Goal: Information Seeking & Learning: Find specific fact

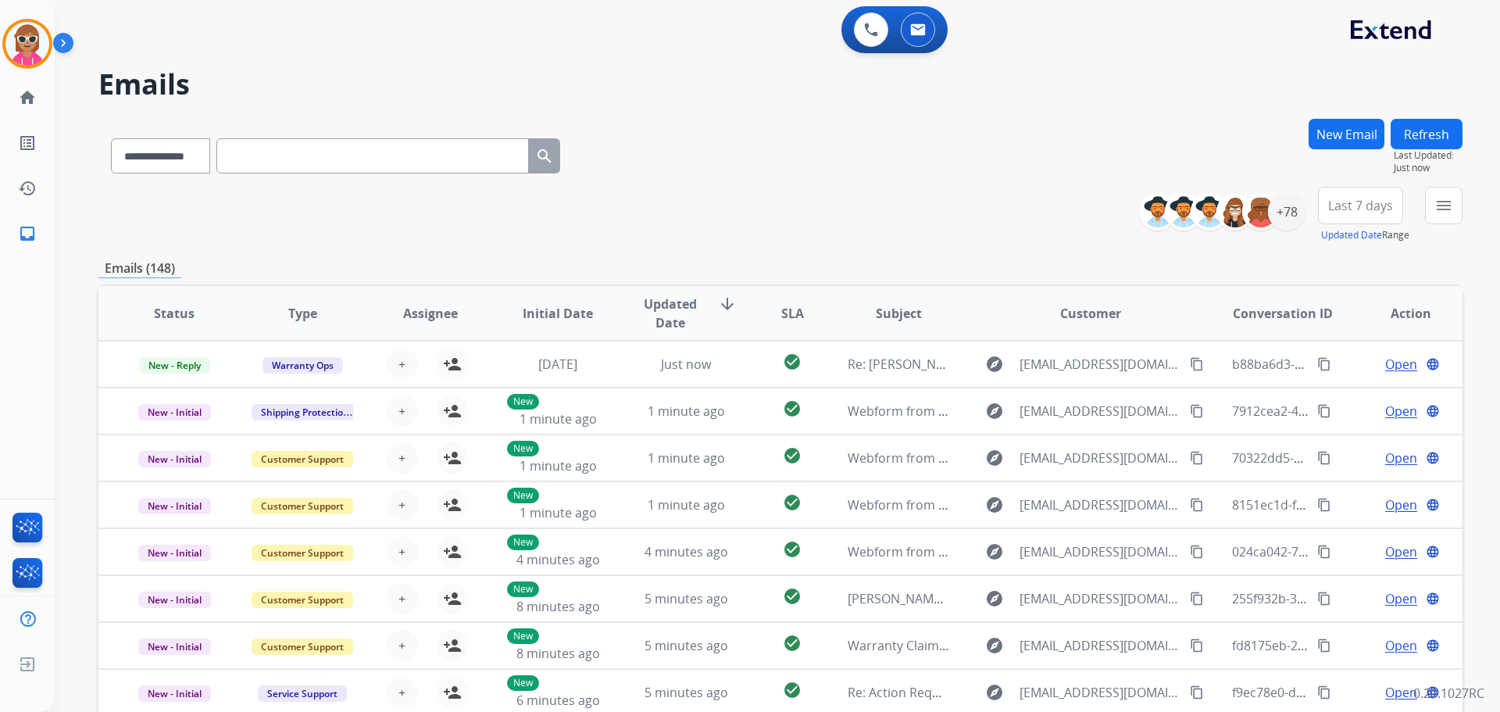
select select "**********"
click at [305, 153] on input "text" at bounding box center [372, 155] width 312 height 35
paste input "**********"
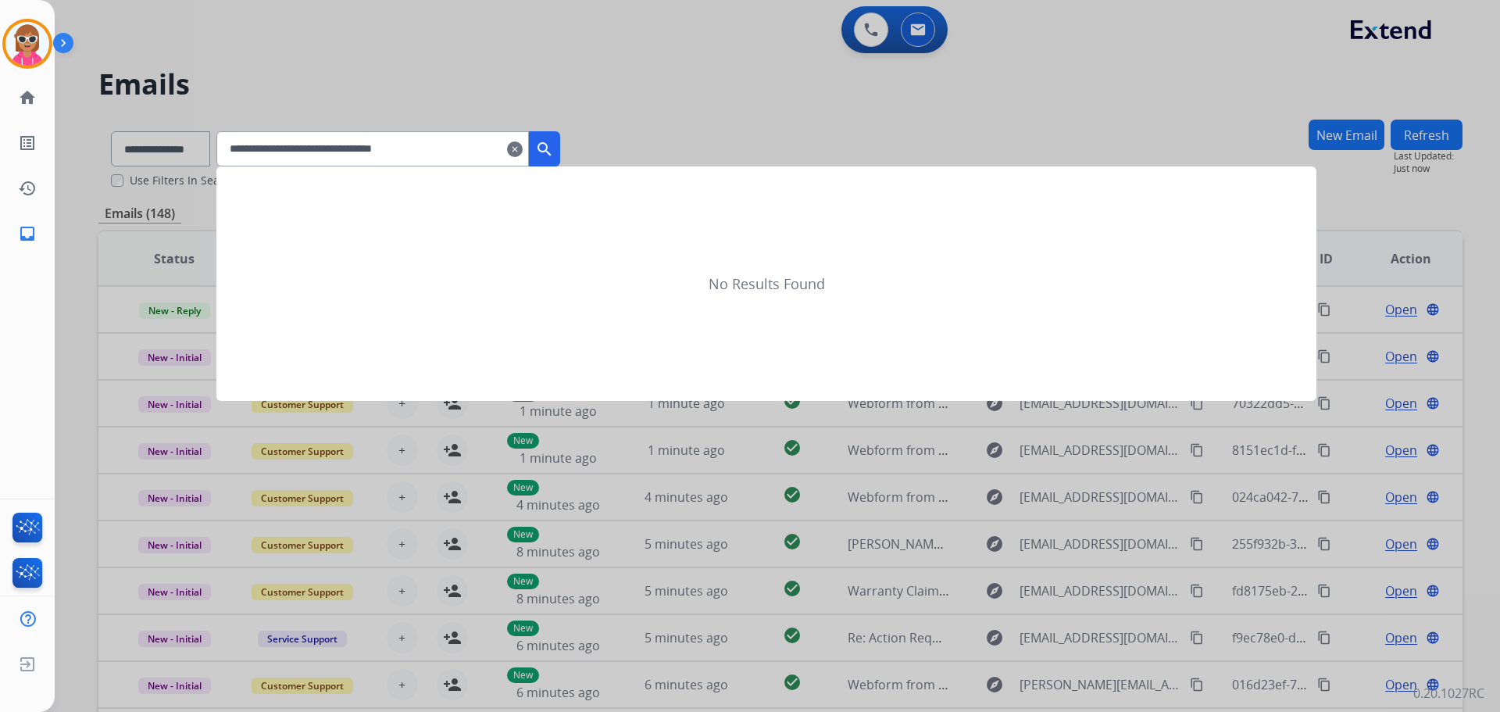
click at [554, 151] on mat-icon "search" at bounding box center [544, 149] width 19 height 19
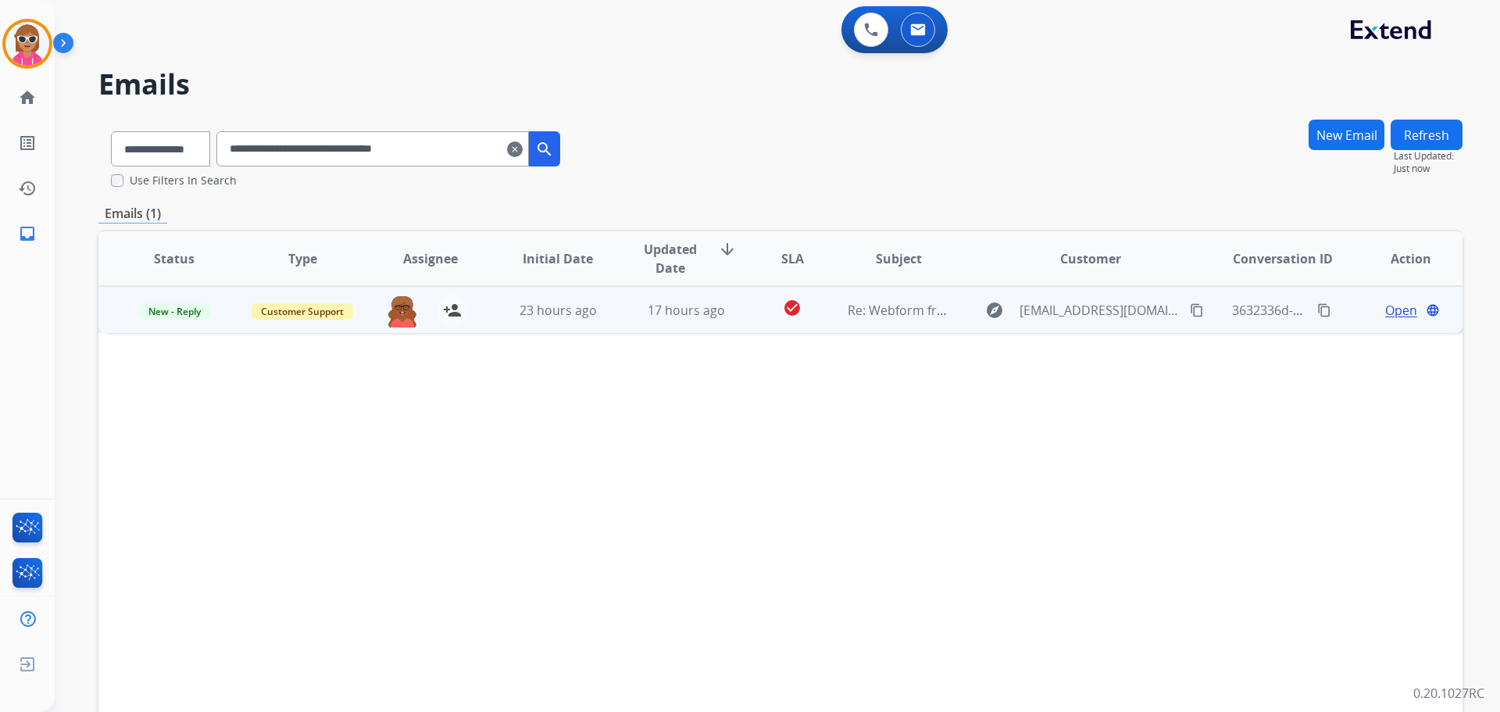
click at [1385, 310] on span "Open" at bounding box center [1401, 310] width 32 height 19
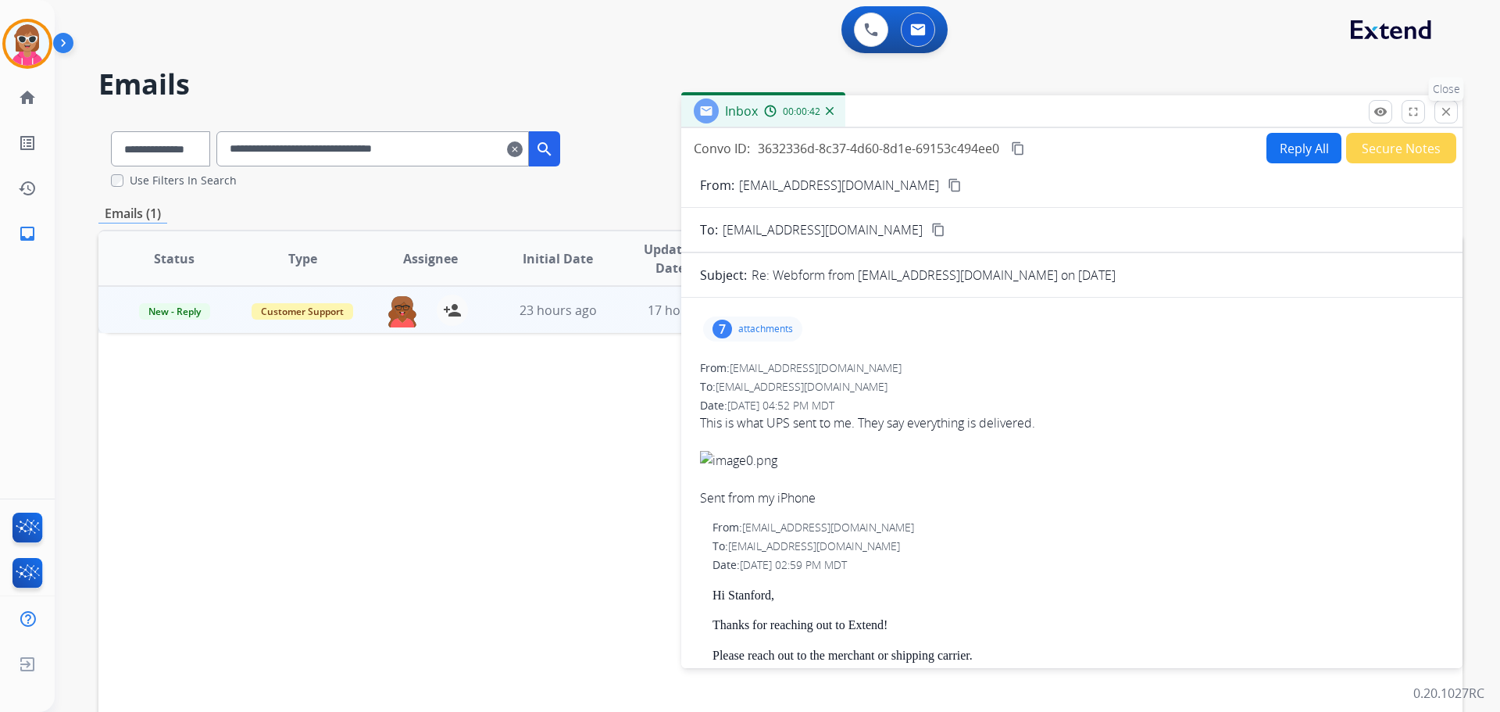
drag, startPoint x: 1448, startPoint y: 98, endPoint x: 1019, endPoint y: 532, distance: 610.4
click at [1448, 99] on p "Close" at bounding box center [1446, 88] width 35 height 23
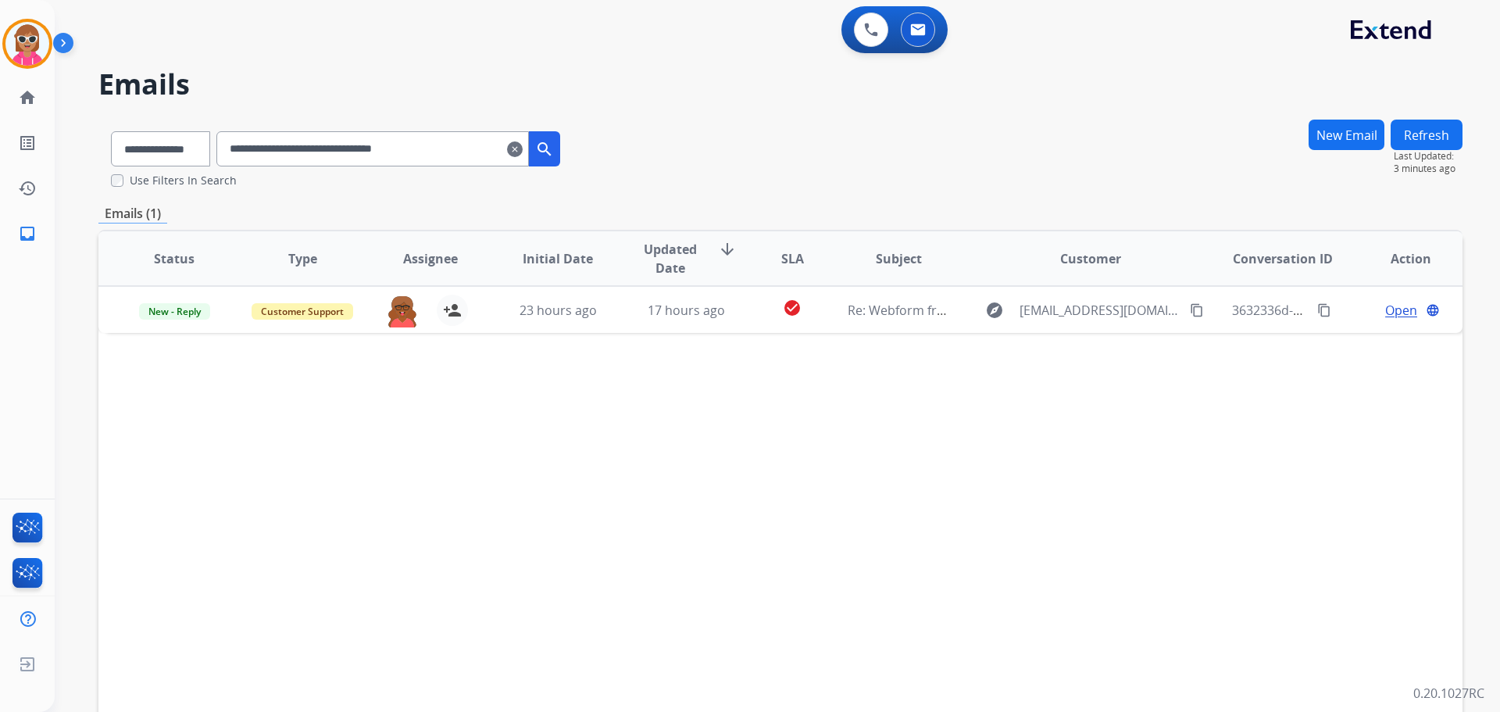
drag, startPoint x: 601, startPoint y: 518, endPoint x: 624, endPoint y: 484, distance: 40.5
click at [616, 500] on div "Status Type Assignee Initial Date Updated Date arrow_downward SLA Subject Custo…" at bounding box center [780, 491] width 1364 height 523
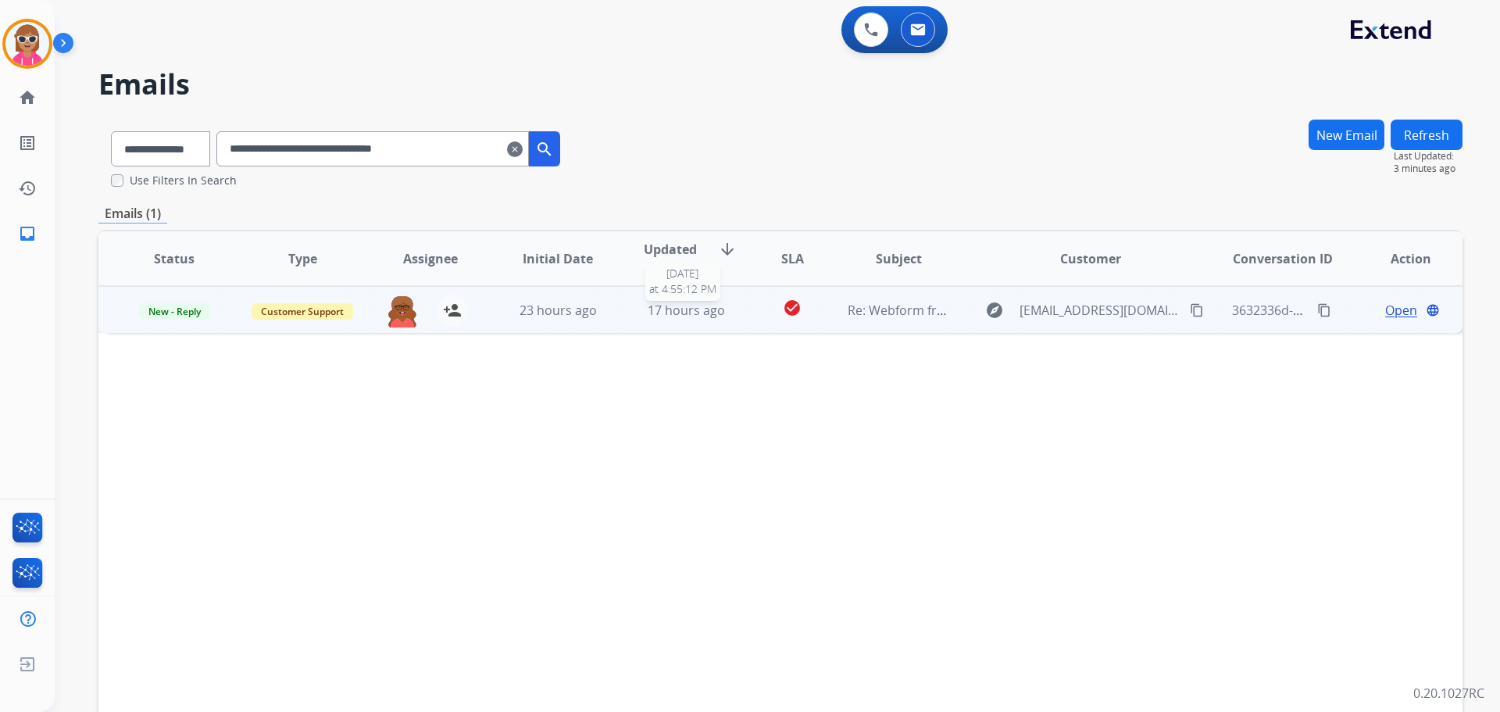
click at [670, 307] on span "17 hours ago" at bounding box center [686, 310] width 77 height 17
click at [1387, 311] on span "Open" at bounding box center [1401, 309] width 32 height 19
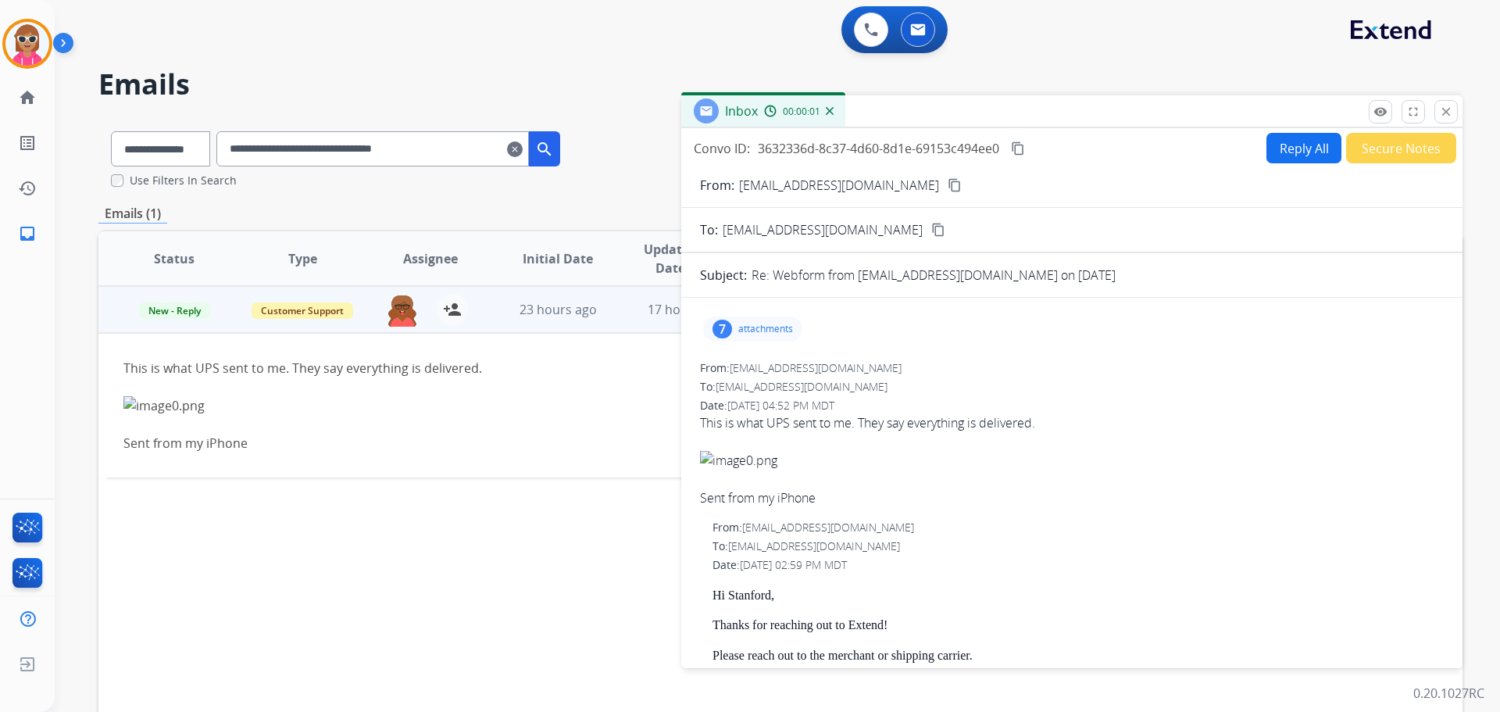
drag, startPoint x: 782, startPoint y: 329, endPoint x: 793, endPoint y: 326, distance: 11.4
click at [782, 327] on p "attachments" at bounding box center [765, 329] width 55 height 12
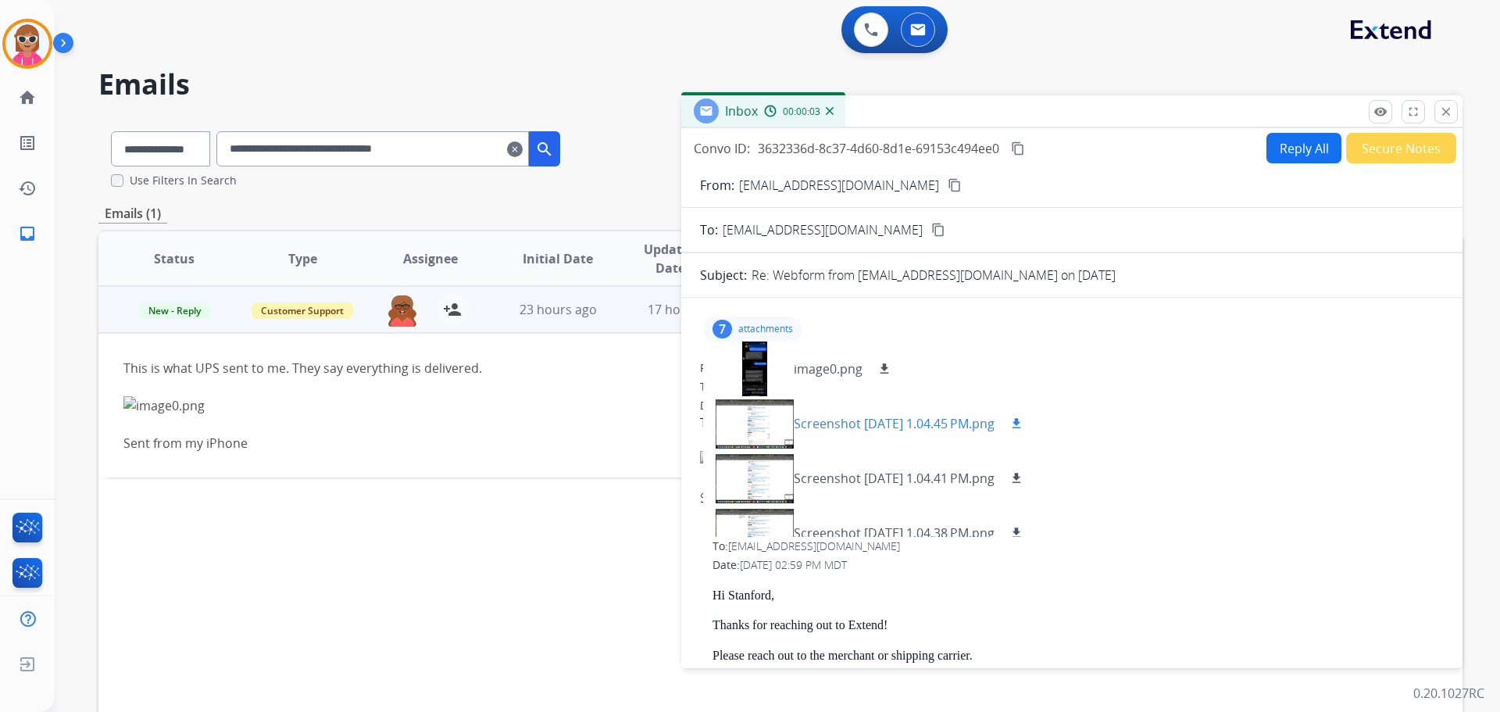
click at [761, 418] on div at bounding box center [755, 423] width 78 height 55
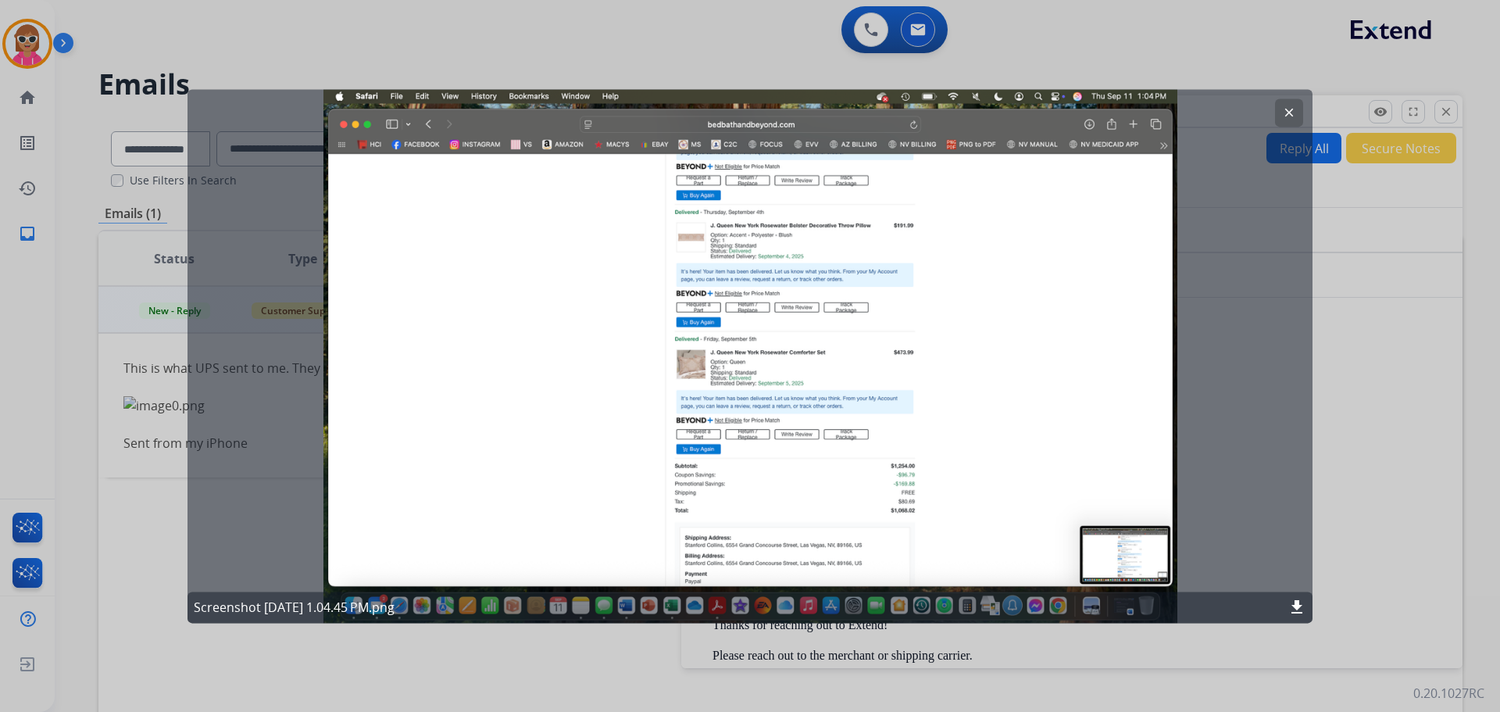
drag, startPoint x: 1288, startPoint y: 109, endPoint x: 1091, endPoint y: 265, distance: 251.3
click at [1289, 108] on mat-icon "clear" at bounding box center [1289, 112] width 14 height 14
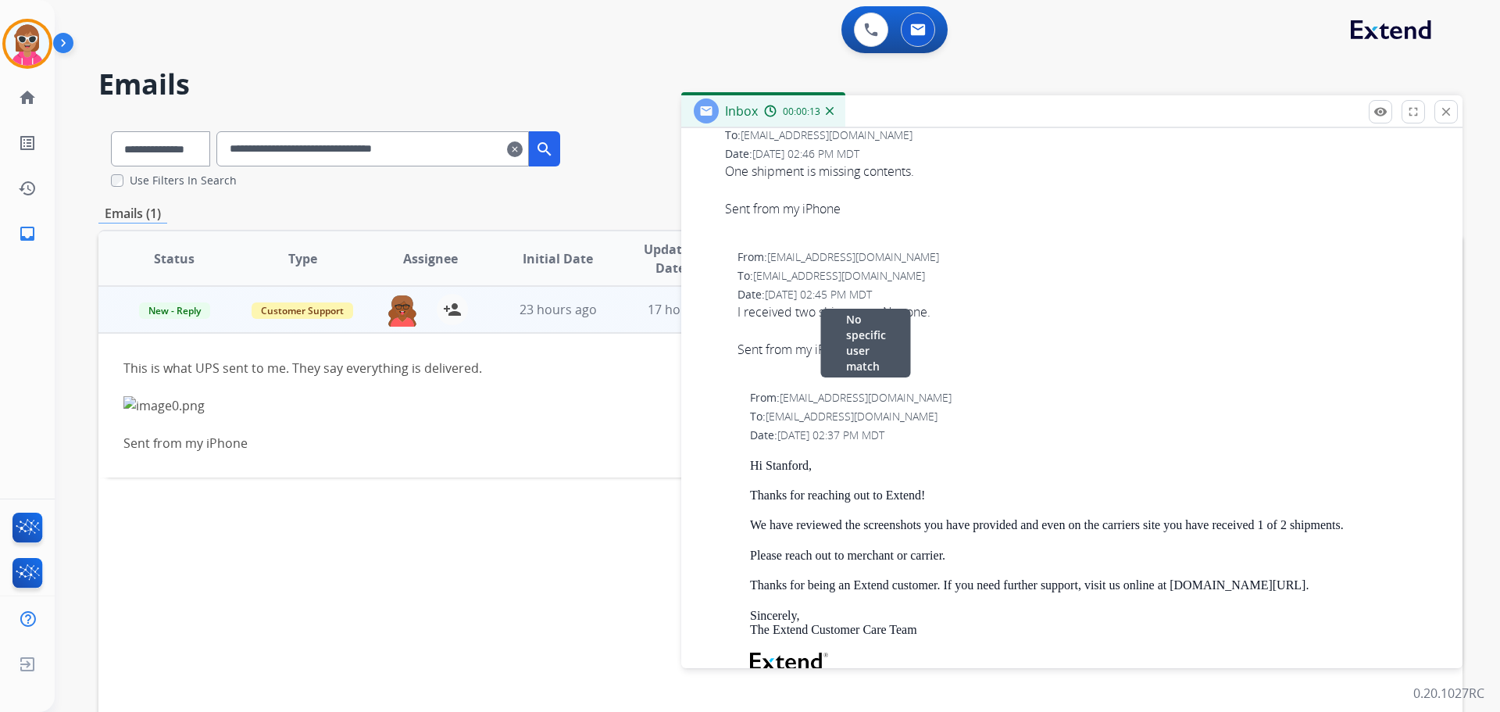
scroll to position [937, 0]
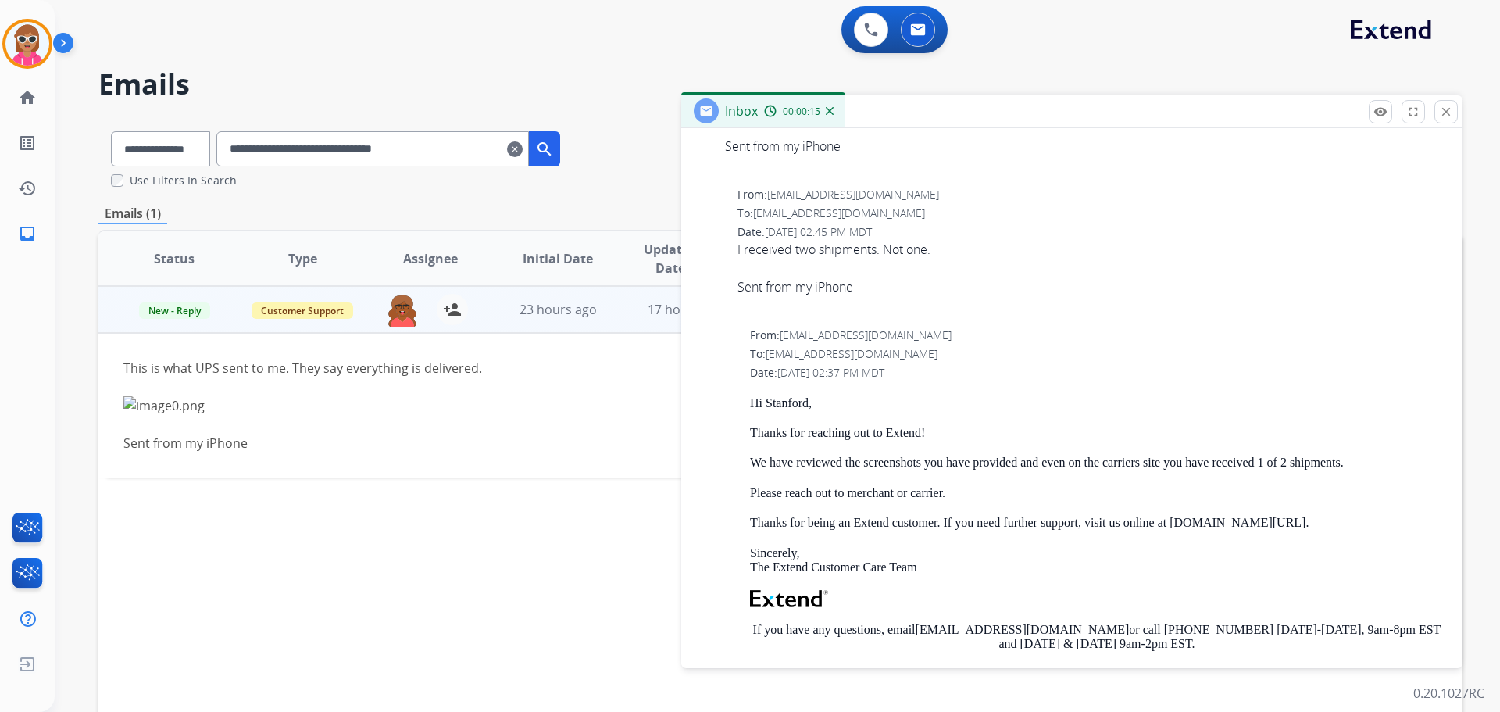
click at [812, 251] on span "I received two shipments. Not one. Sent from my iPhone" at bounding box center [1090, 277] width 706 height 75
click at [812, 252] on span "I received two shipments. Not one. Sent from my iPhone" at bounding box center [1090, 277] width 706 height 75
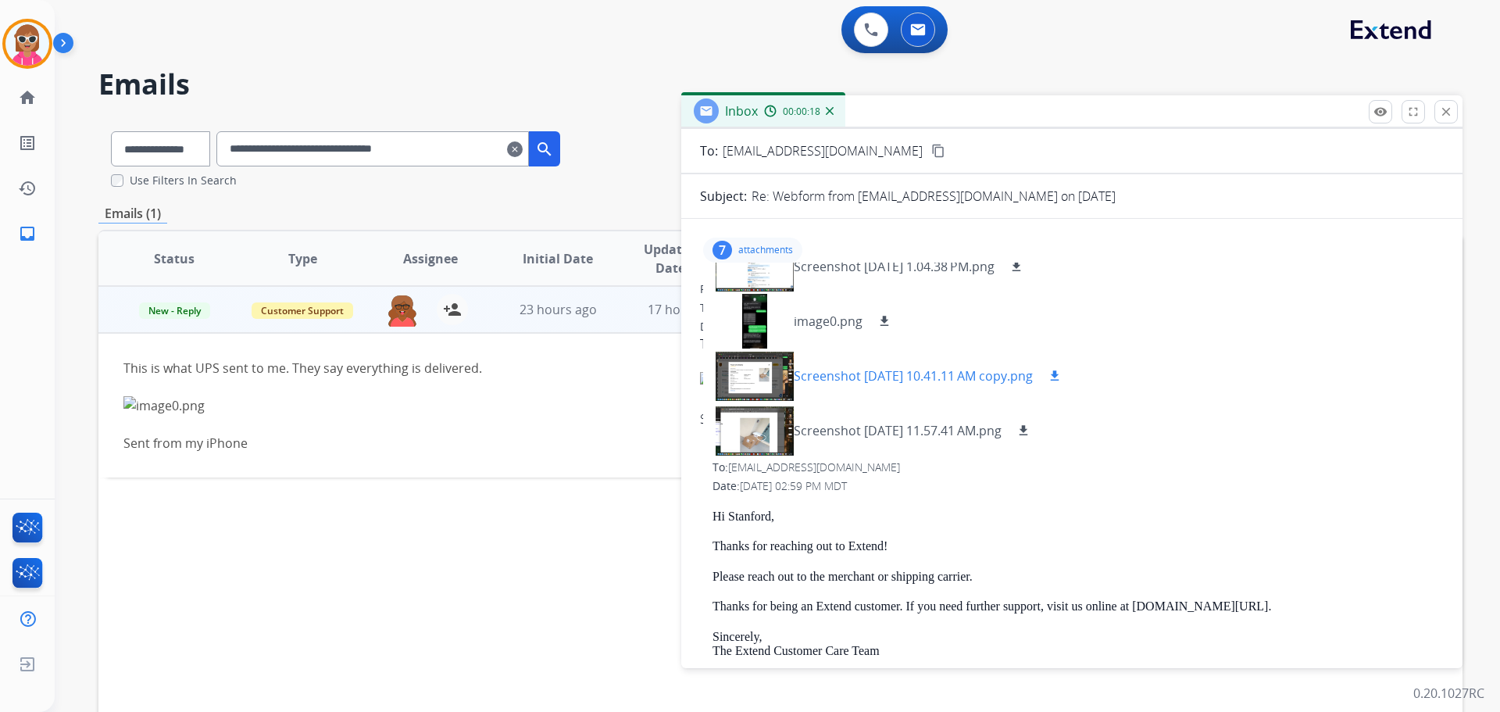
scroll to position [78, 0]
click at [739, 427] on div at bounding box center [755, 431] width 78 height 55
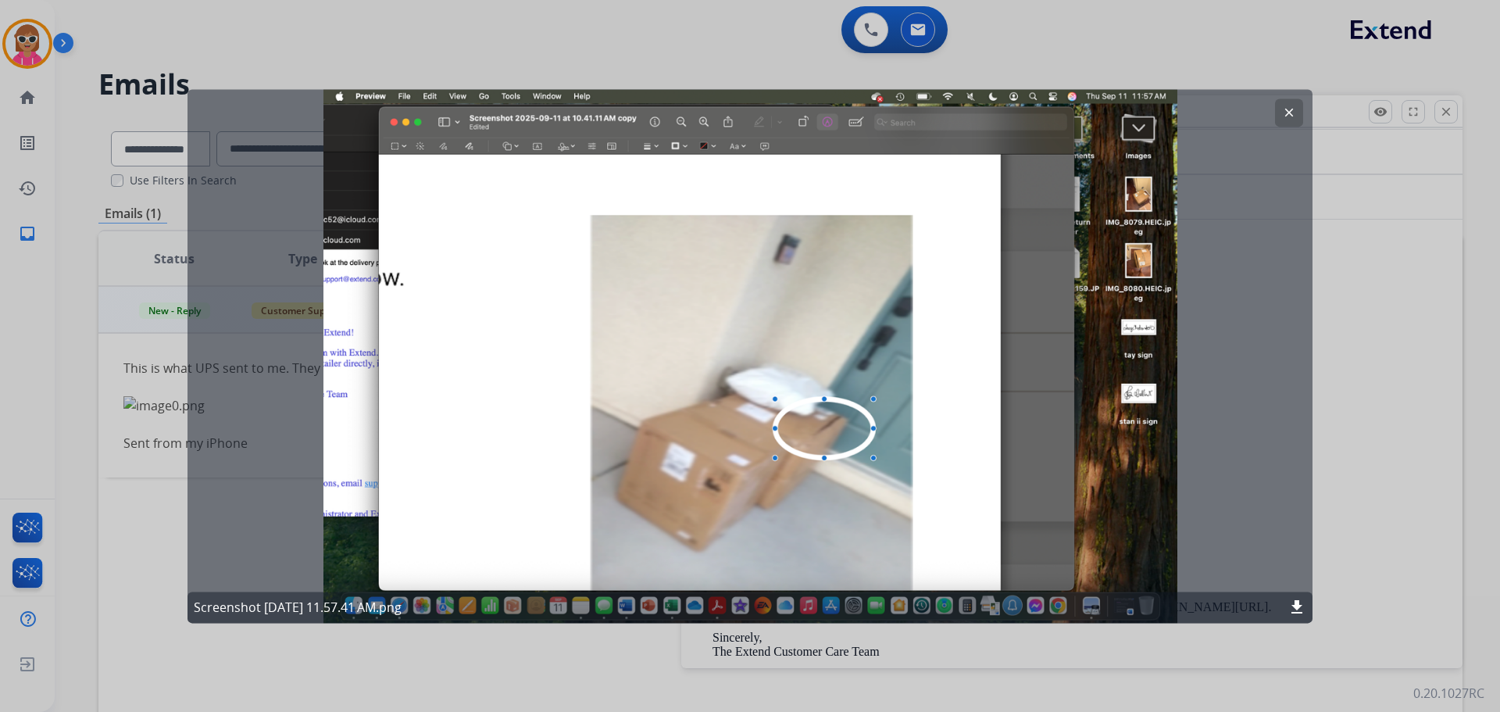
click at [1298, 98] on div "clear" at bounding box center [1289, 112] width 28 height 28
click at [1292, 107] on mat-icon "clear" at bounding box center [1289, 112] width 14 height 14
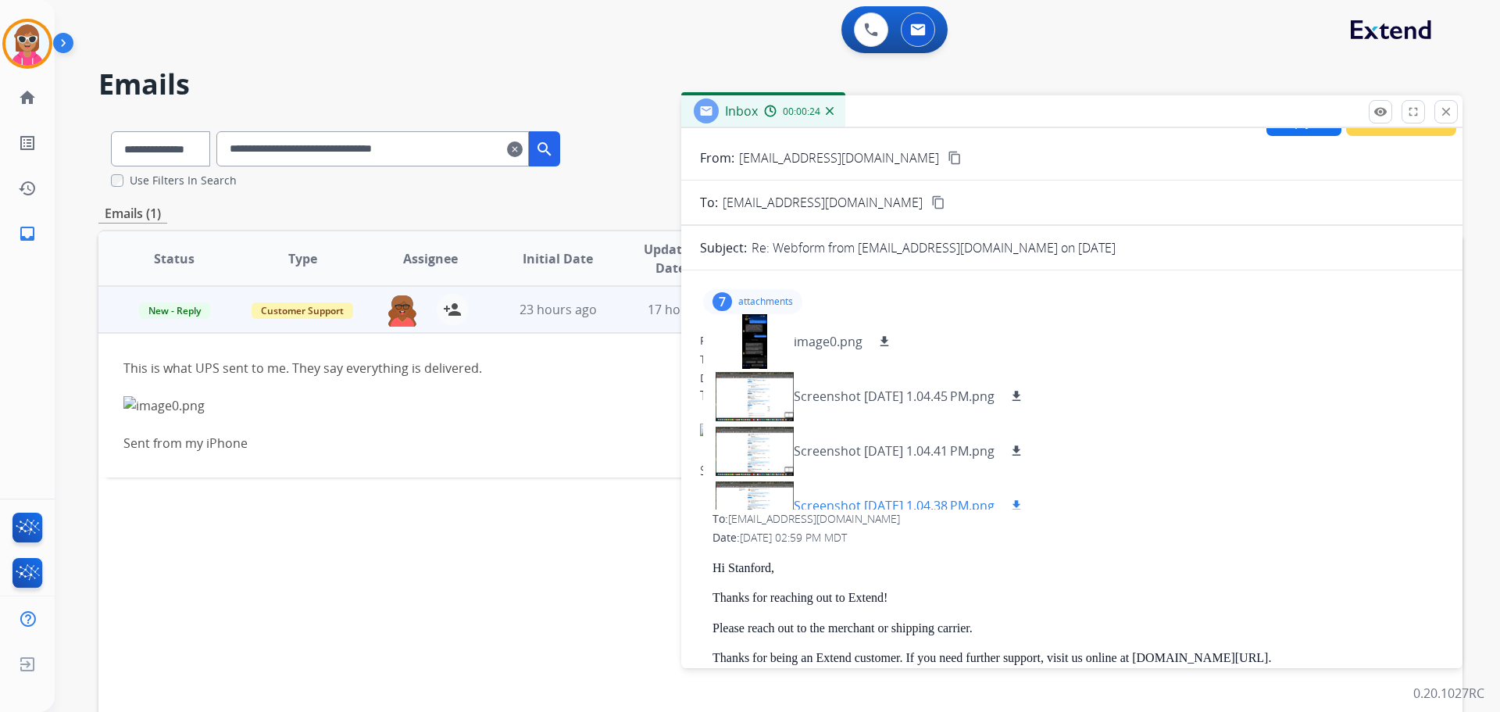
scroll to position [0, 0]
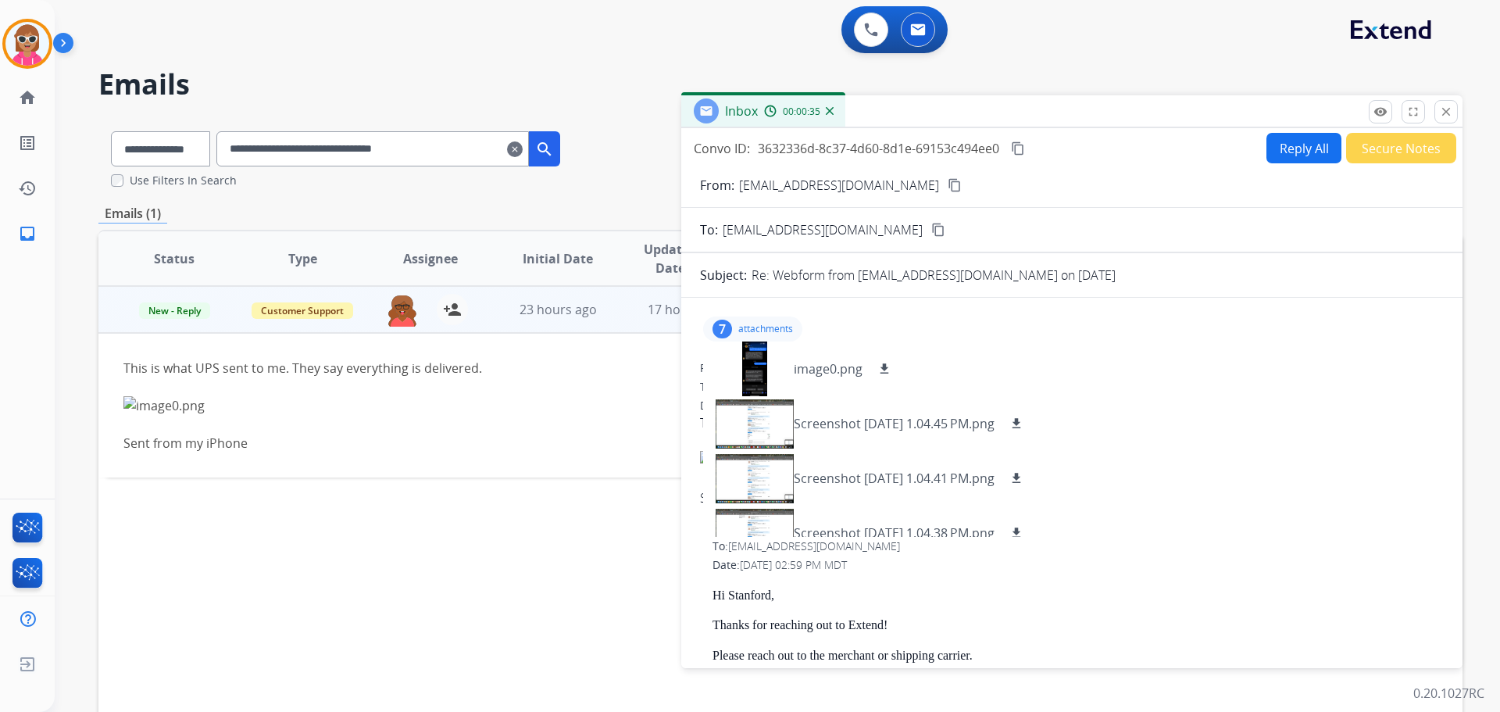
click at [948, 181] on mat-icon "content_copy" at bounding box center [955, 185] width 14 height 14
click at [1447, 120] on button "close Close" at bounding box center [1445, 111] width 23 height 23
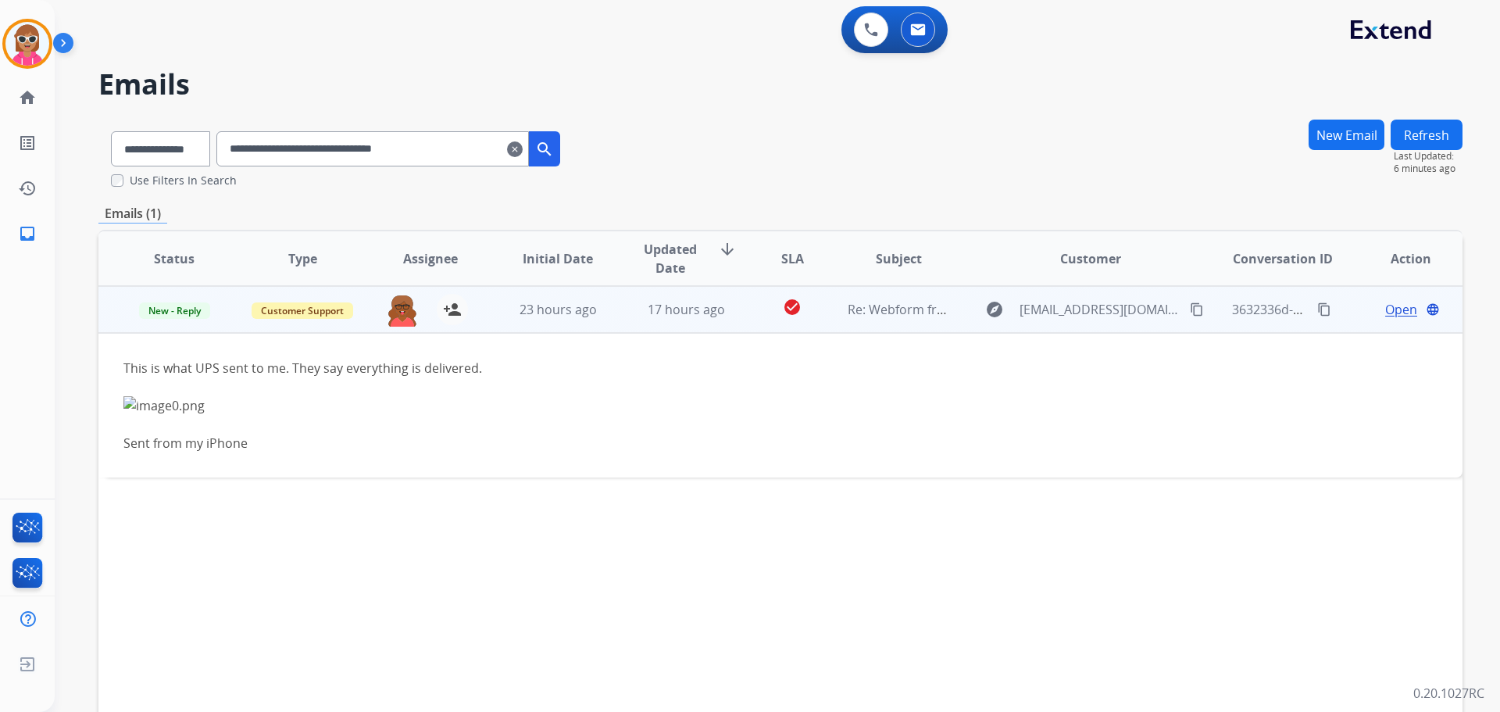
click at [1190, 315] on mat-icon "content_copy" at bounding box center [1197, 309] width 14 height 14
click at [1388, 309] on span "Open" at bounding box center [1401, 309] width 32 height 19
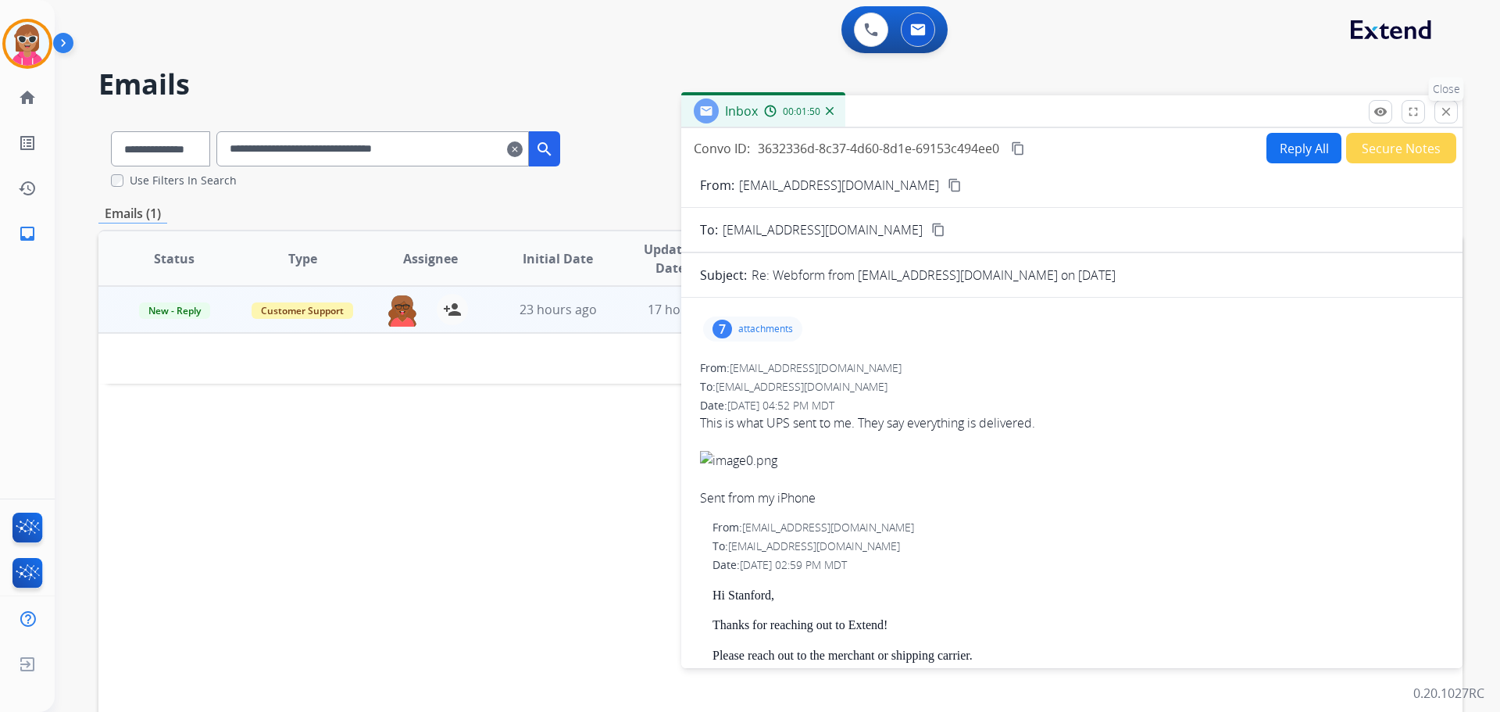
click at [1447, 113] on mat-icon "close" at bounding box center [1446, 112] width 14 height 14
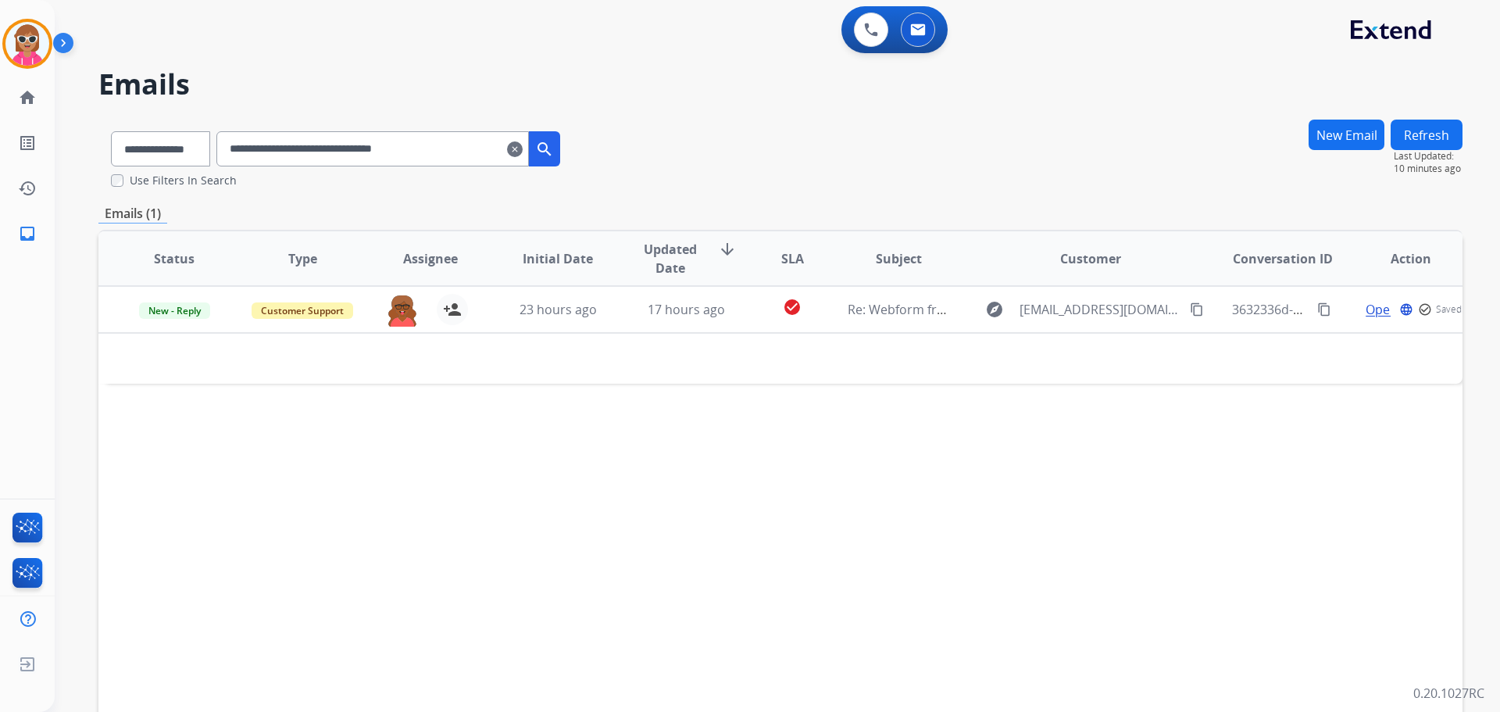
drag, startPoint x: 479, startPoint y: 150, endPoint x: 89, endPoint y: 150, distance: 389.8
click at [89, 150] on div "**********" at bounding box center [759, 412] width 1408 height 712
paste input "text"
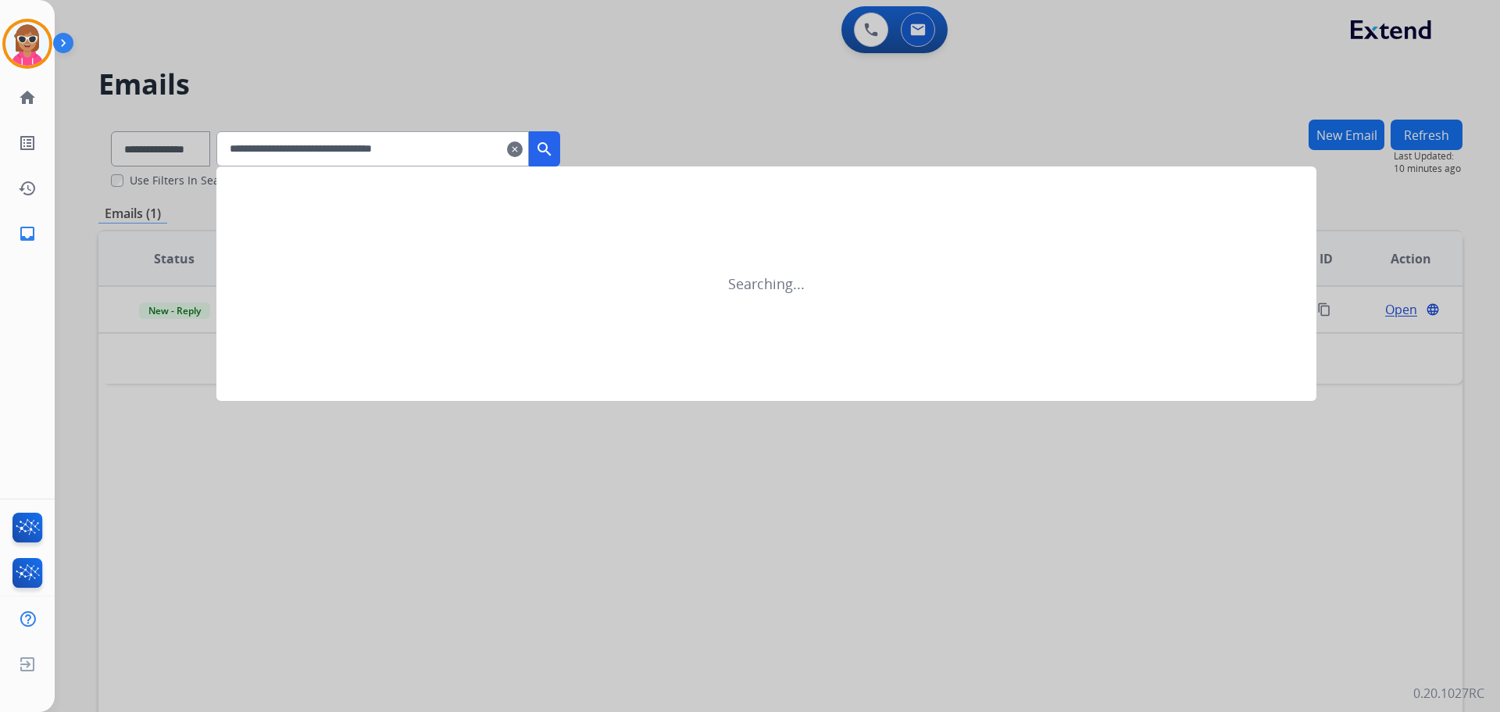
type input "**********"
click at [560, 152] on div "**********" at bounding box center [388, 148] width 344 height 35
